Goal: Task Accomplishment & Management: Use online tool/utility

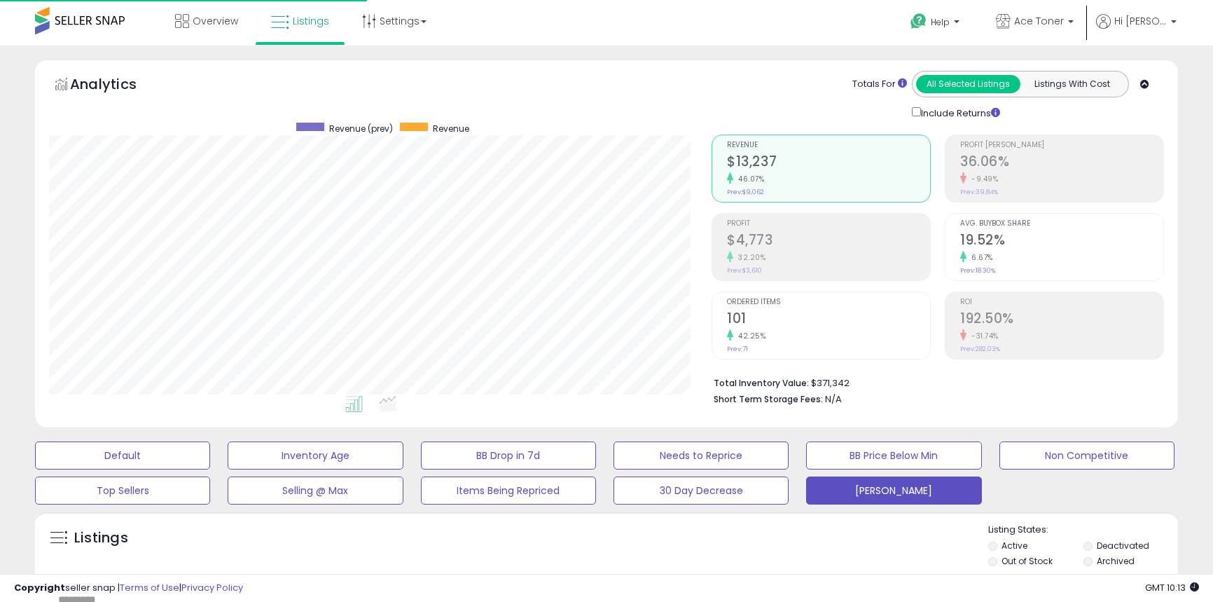
select select "**"
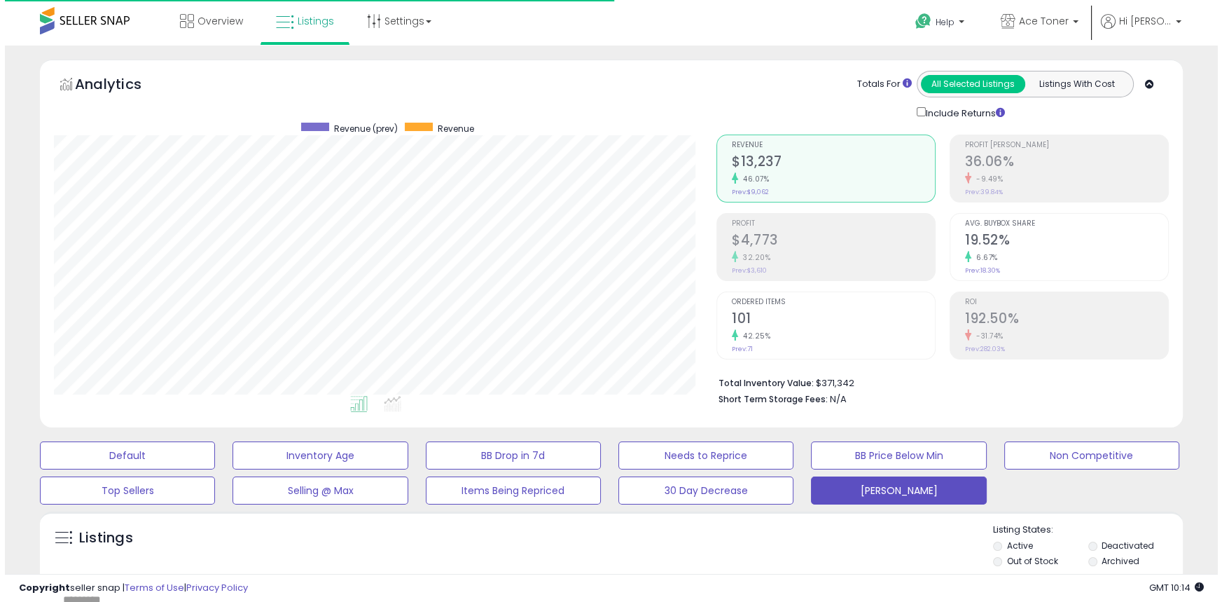
scroll to position [287, 662]
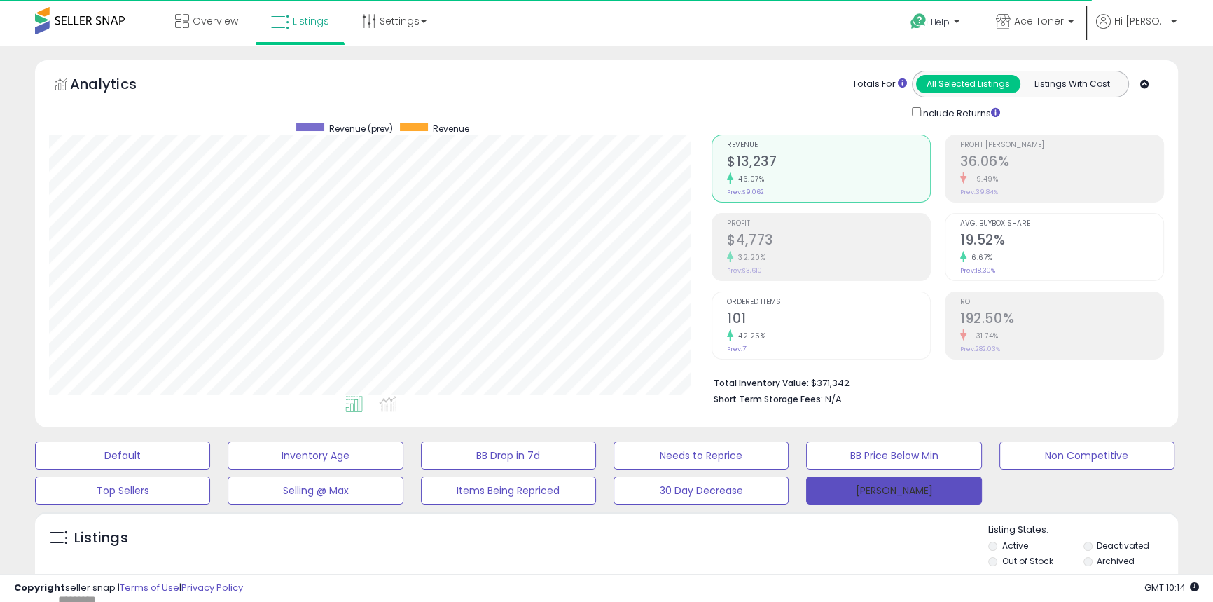
click at [873, 487] on button "[PERSON_NAME]" at bounding box center [893, 490] width 175 height 28
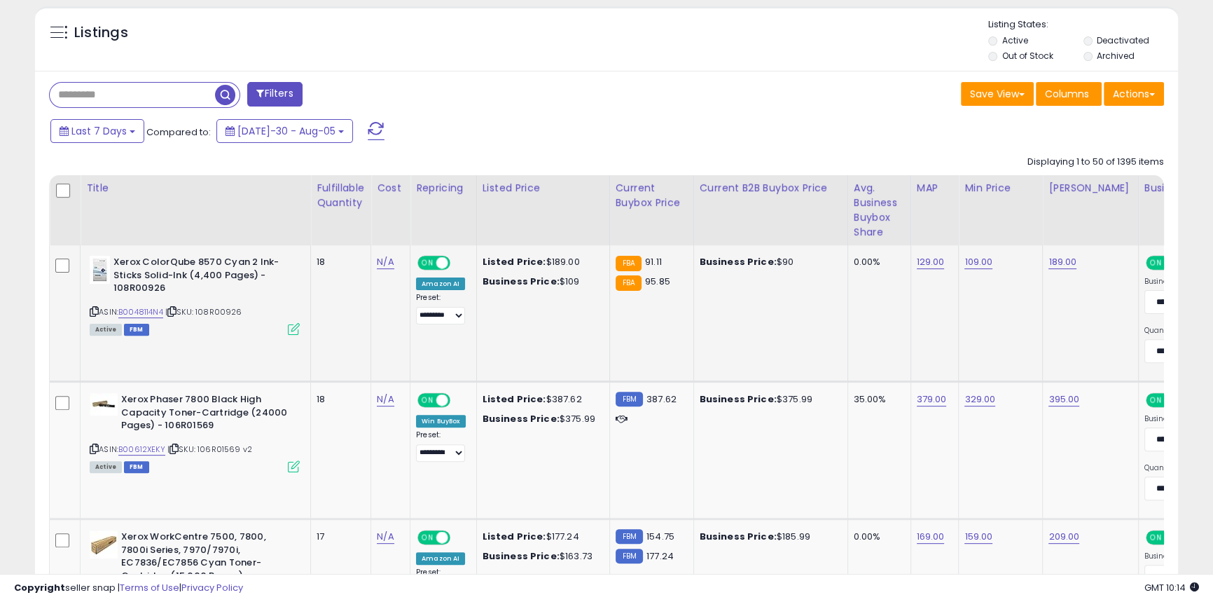
scroll to position [509, 0]
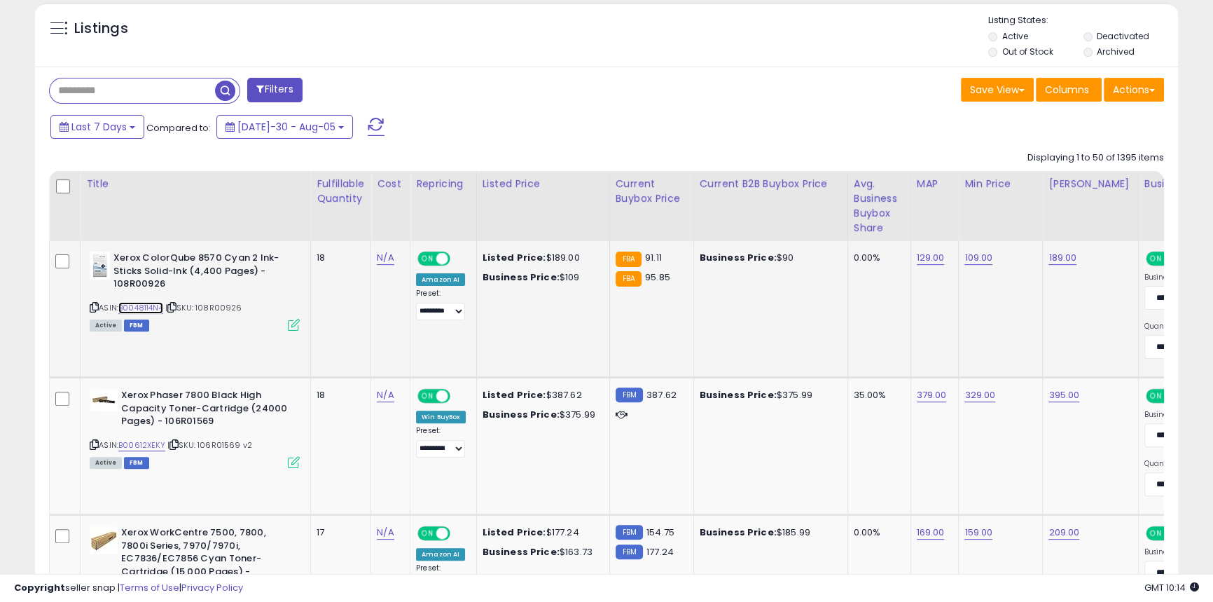
click at [155, 309] on link "B0048114N4" at bounding box center [140, 308] width 45 height 12
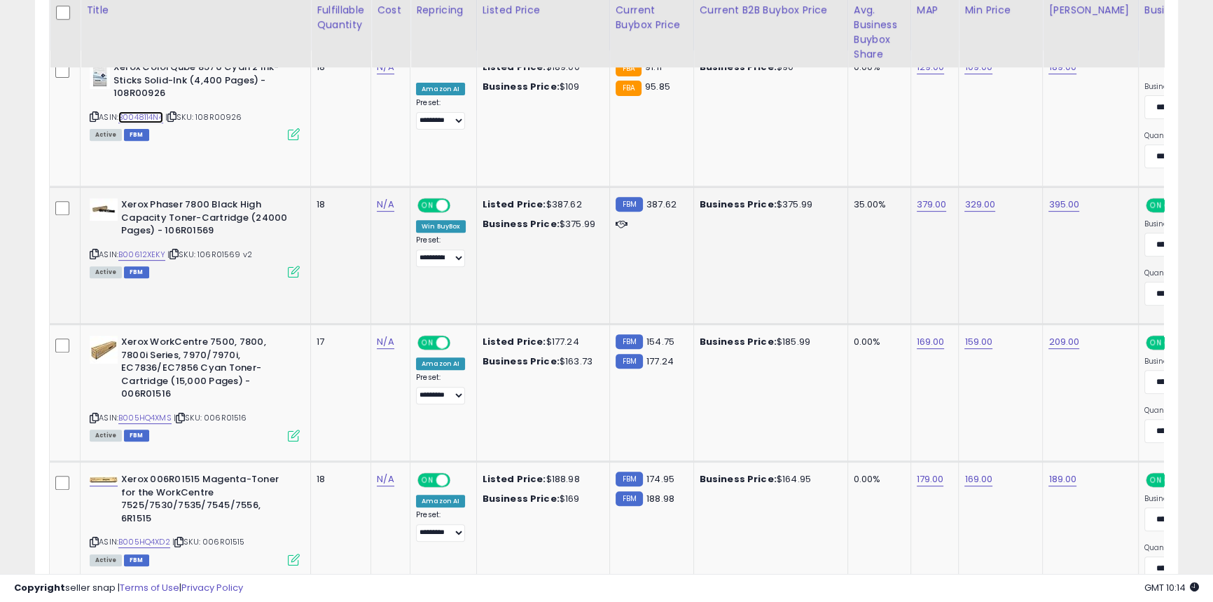
scroll to position [700, 0]
click at [146, 253] on link "B00612XEKY" at bounding box center [141, 254] width 47 height 12
click at [157, 411] on link "B005HQ4XMS" at bounding box center [144, 417] width 53 height 12
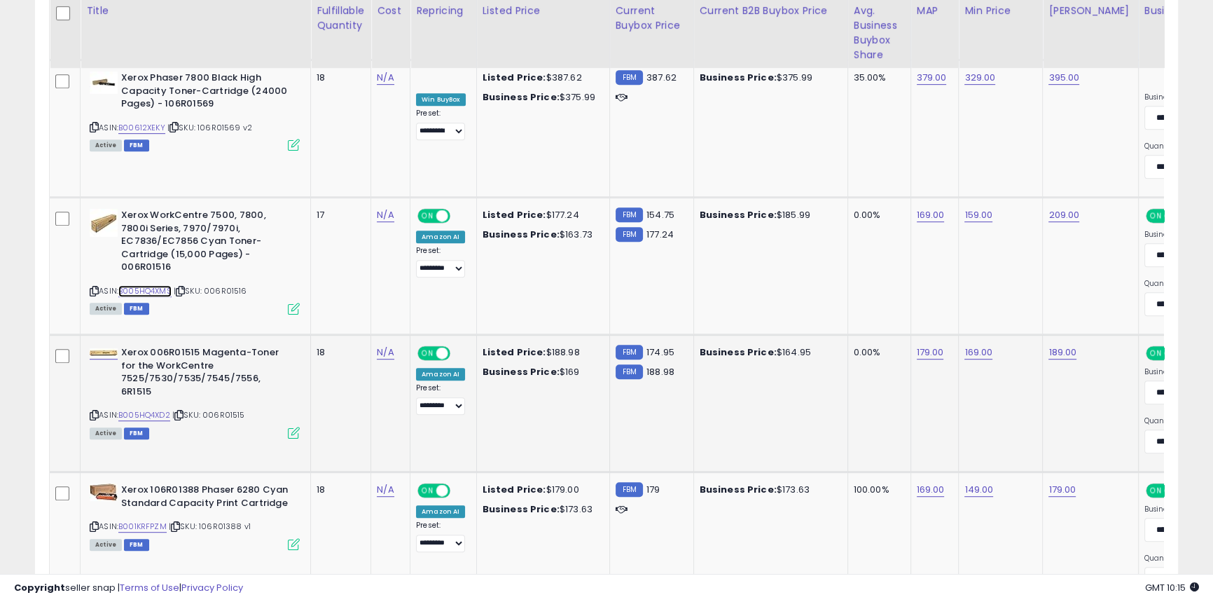
scroll to position [826, 0]
click at [162, 409] on link "B005HQ4XD2" at bounding box center [144, 415] width 52 height 12
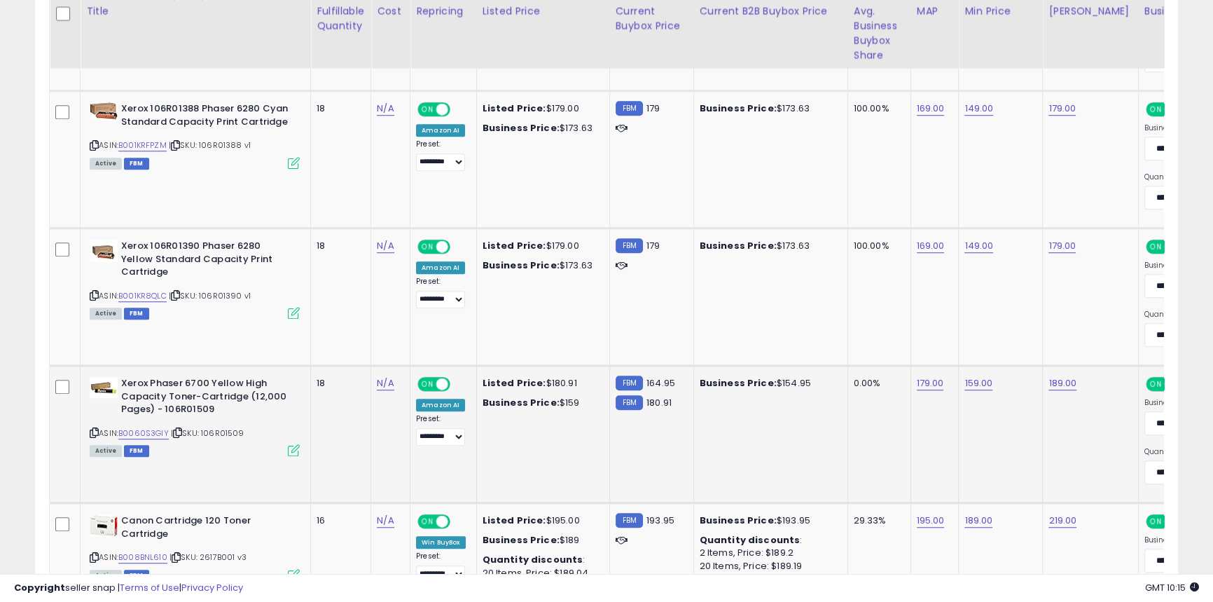
scroll to position [1208, 0]
click at [155, 432] on link "B0060S3GIY" at bounding box center [143, 432] width 50 height 12
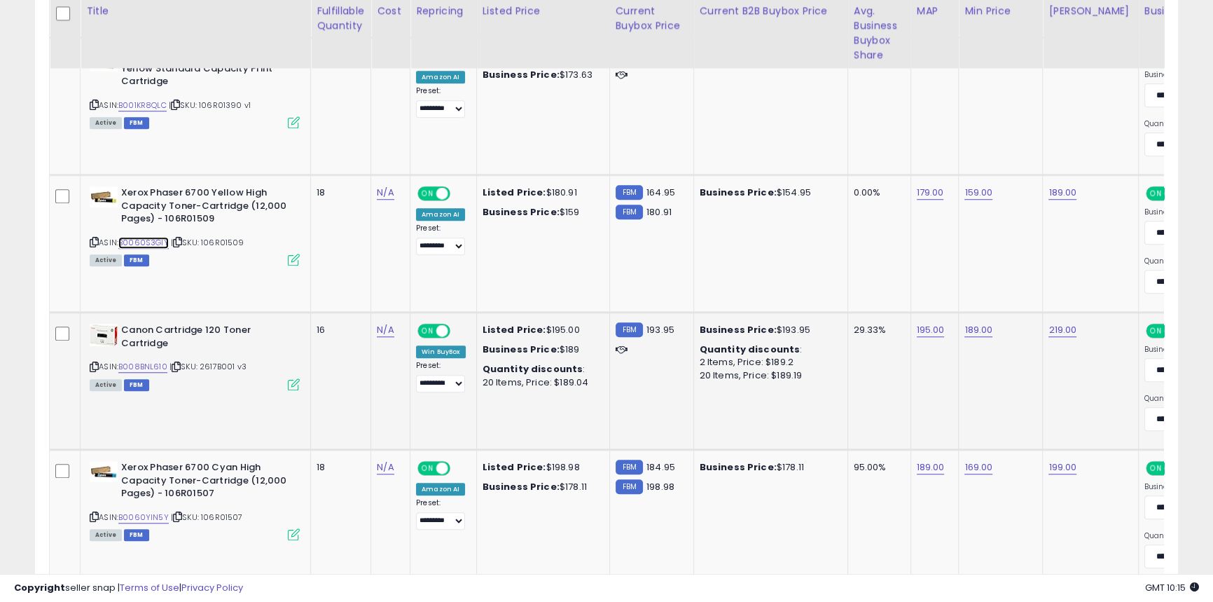
scroll to position [1398, 0]
click at [137, 366] on link "B008BNL610" at bounding box center [142, 366] width 49 height 12
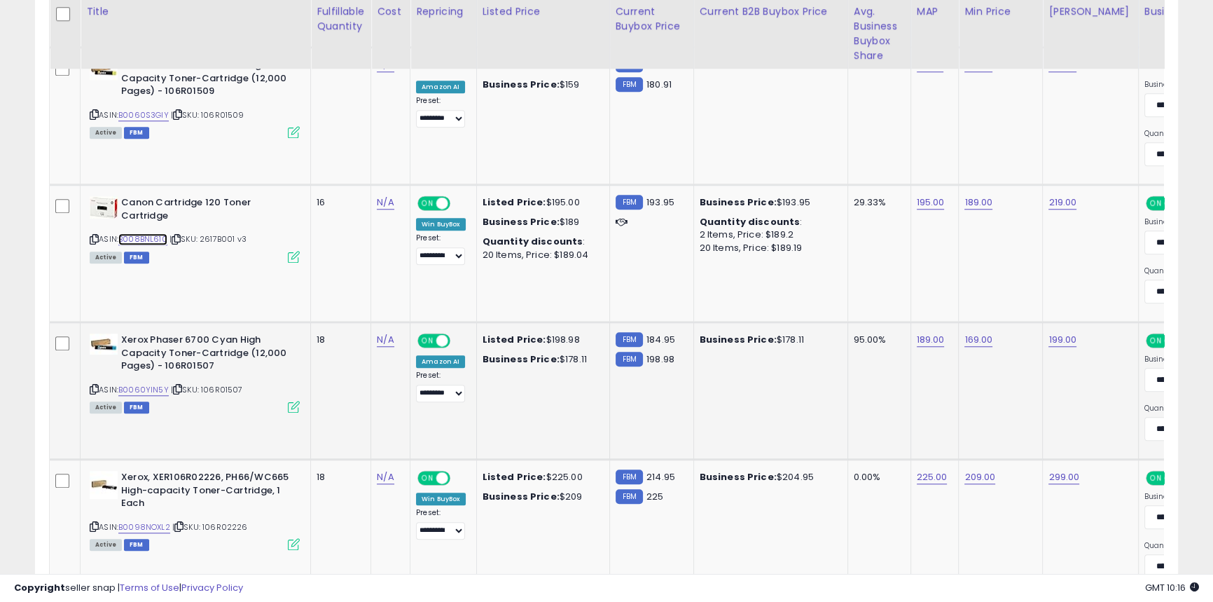
scroll to position [1526, 0]
click at [148, 386] on link "B0060YIN5Y" at bounding box center [143, 389] width 50 height 12
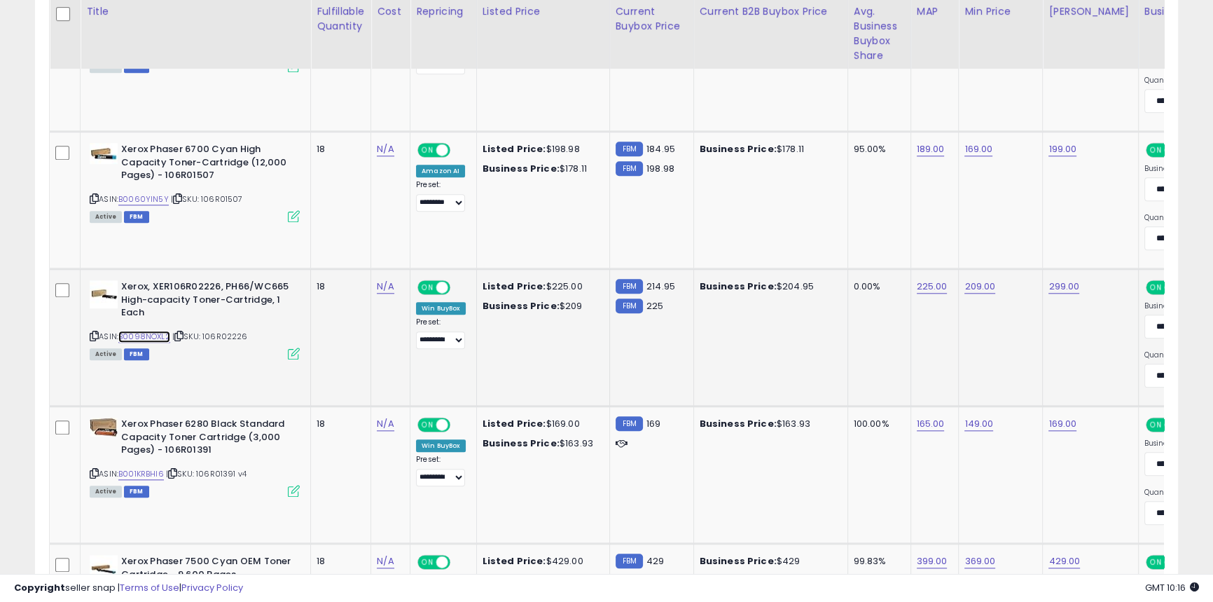
scroll to position [1716, 0]
click at [153, 340] on link "B0098NOXL2" at bounding box center [144, 336] width 52 height 12
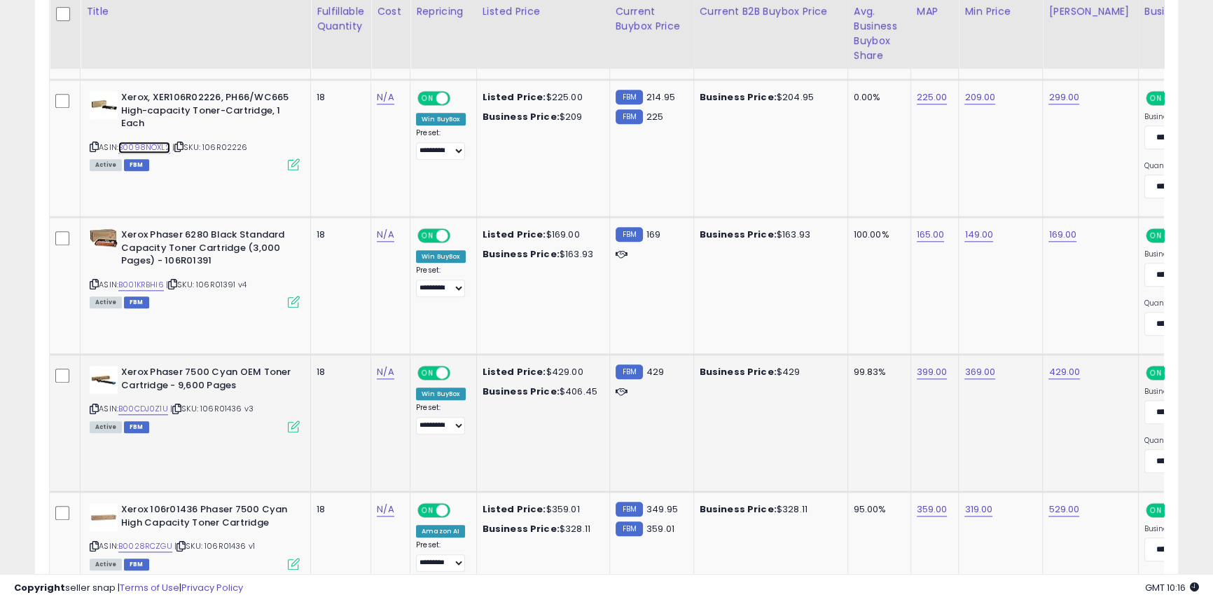
scroll to position [1905, 0]
click at [144, 410] on link "B00CDJ0Z1U" at bounding box center [143, 408] width 50 height 12
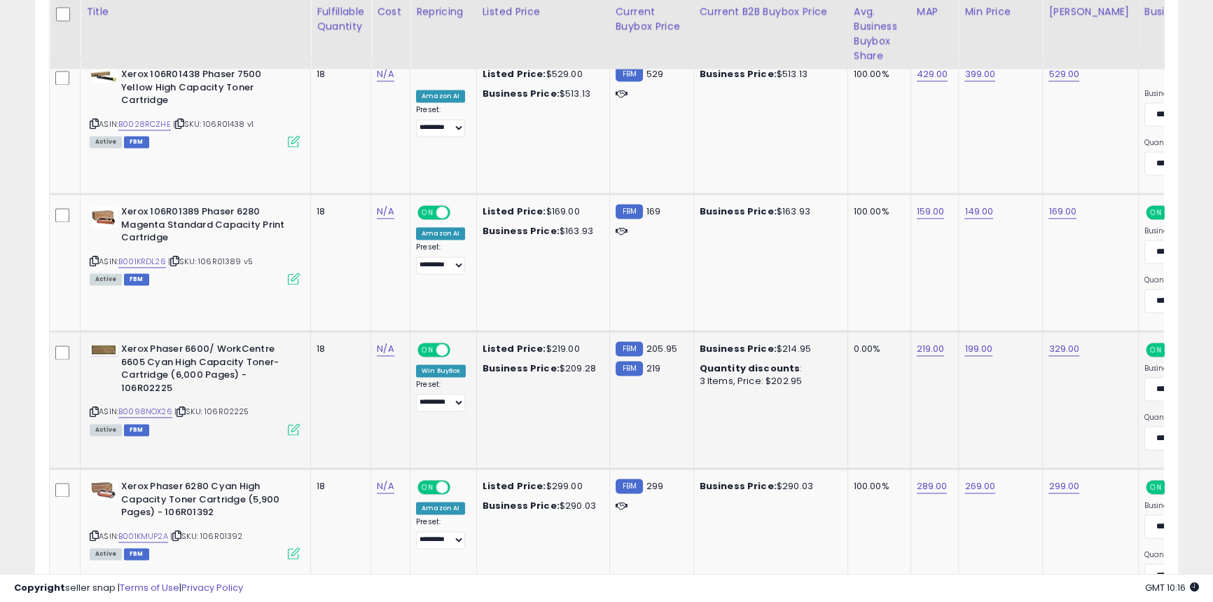
scroll to position [2477, 0]
click at [152, 413] on link "B0098NOX26" at bounding box center [145, 411] width 54 height 12
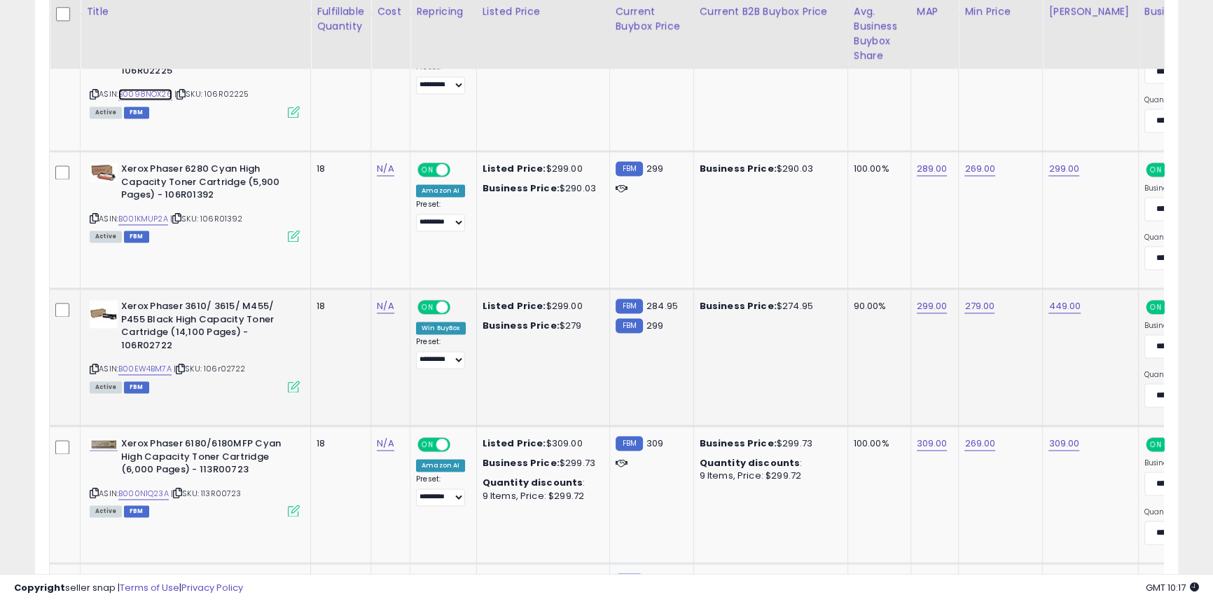
scroll to position [2795, 0]
click at [153, 363] on link "B00EW4BM7A" at bounding box center [144, 368] width 53 height 12
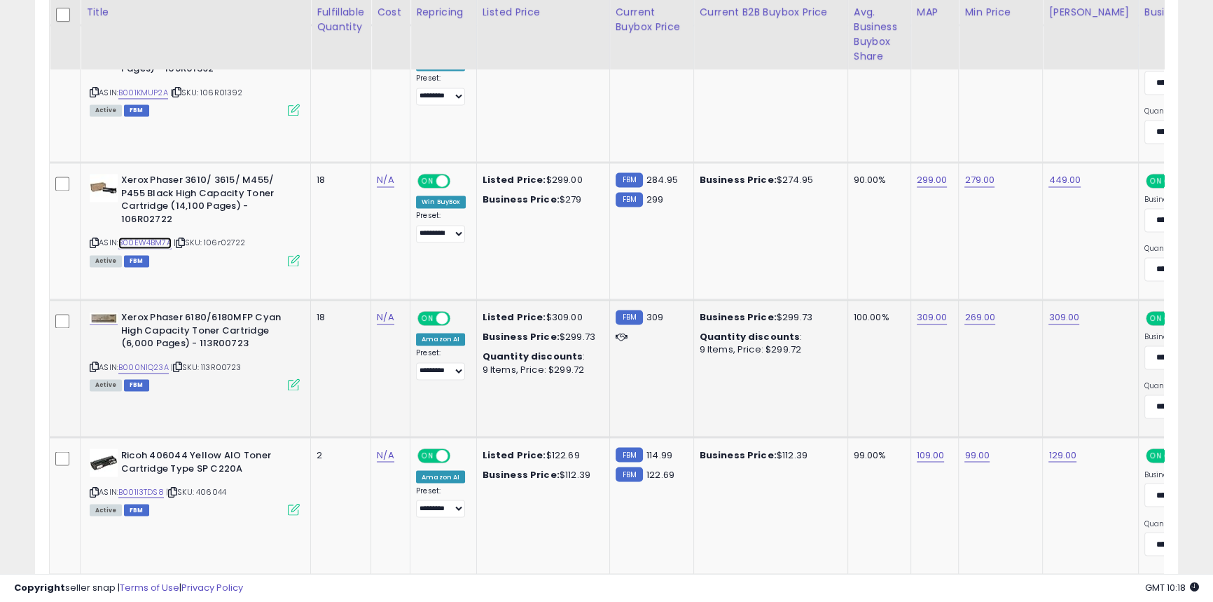
scroll to position [2921, 0]
click at [151, 364] on link "B000N1Q23A" at bounding box center [143, 367] width 50 height 12
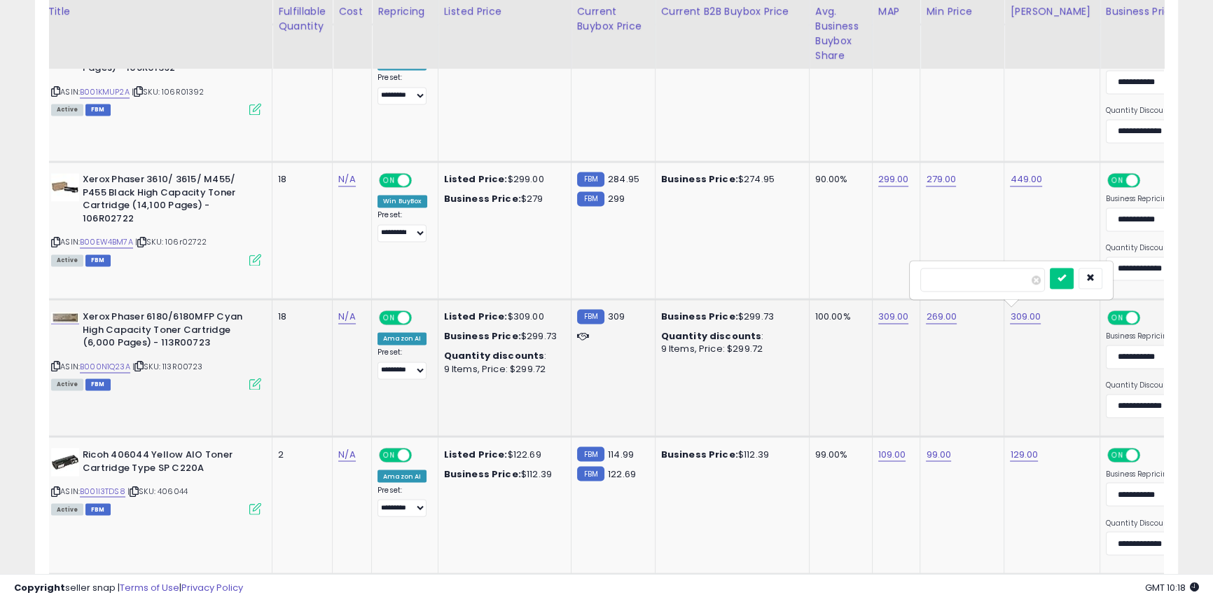
drag, startPoint x: 940, startPoint y: 279, endPoint x: 926, endPoint y: 274, distance: 15.5
click at [926, 274] on input "******" at bounding box center [982, 279] width 125 height 24
type input "******"
click at [1073, 284] on button "submit" at bounding box center [1062, 277] width 24 height 21
